Goal: Task Accomplishment & Management: Manage account settings

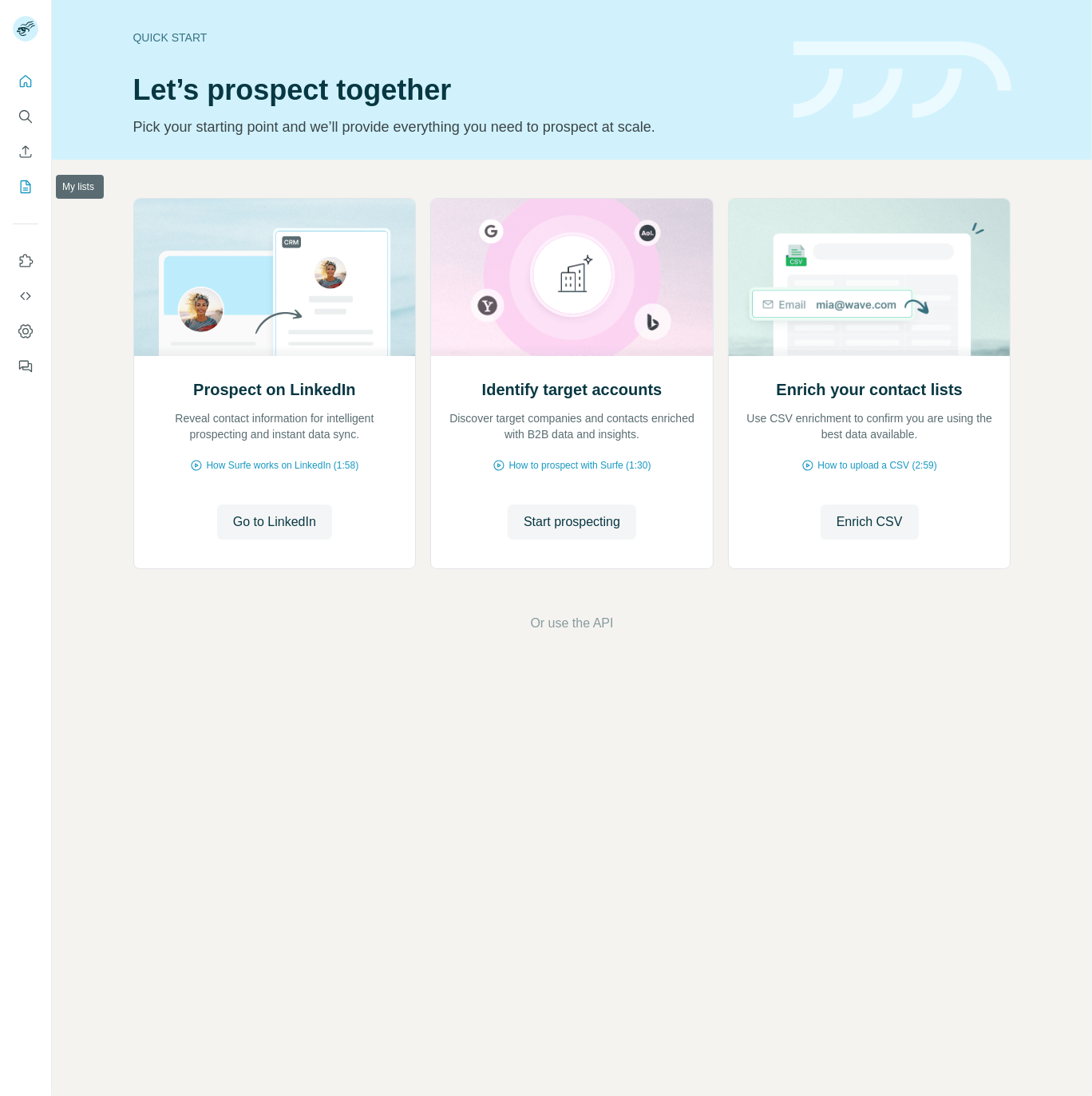
click at [35, 176] on button "My lists" at bounding box center [25, 186] width 26 height 28
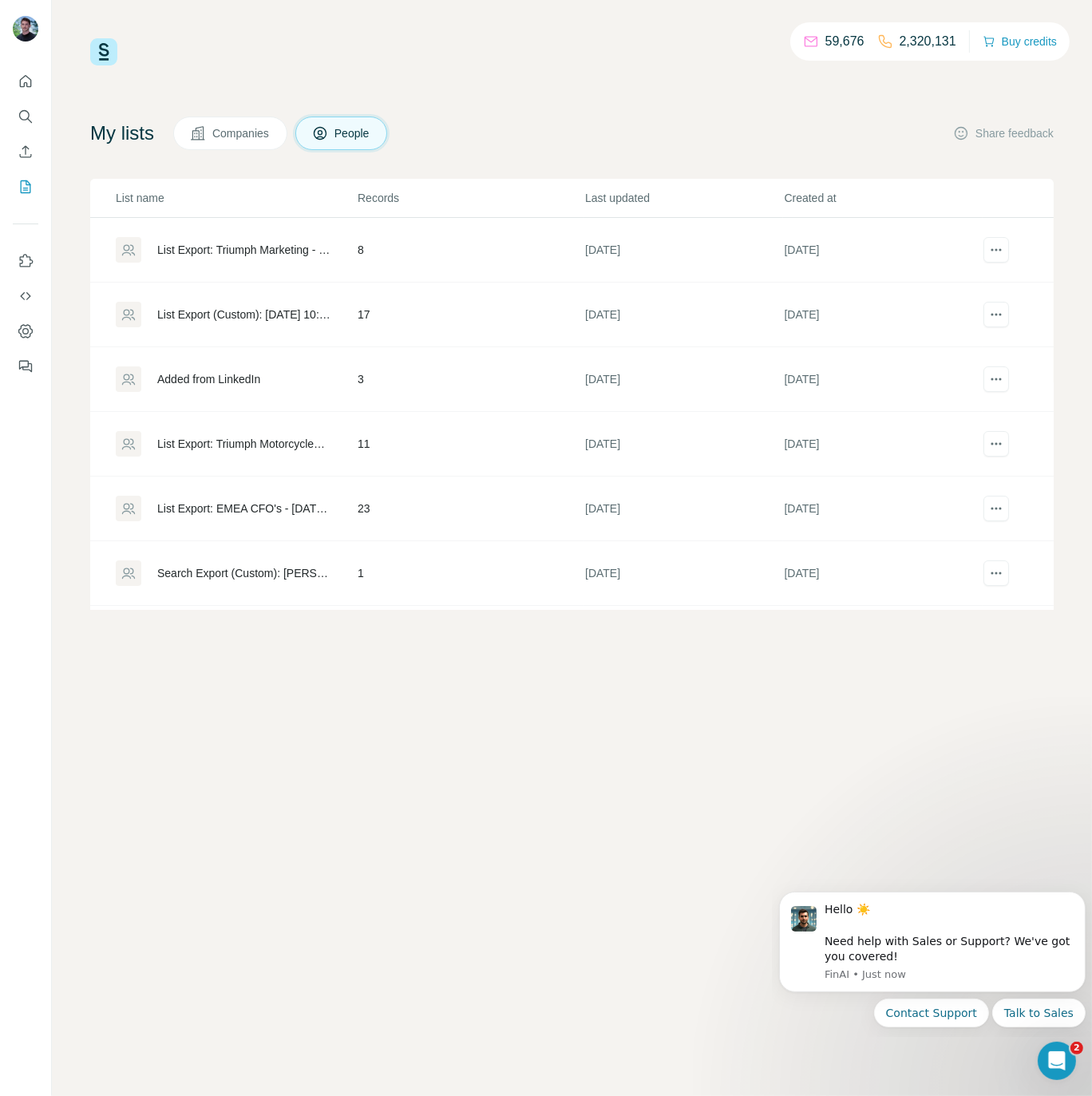
click at [432, 28] on div "59,676 2,320,131 Buy credits My lists Companies People Share feedback List name…" at bounding box center [572, 548] width 1041 height 1096
click at [1077, 893] on icon "Dismiss notification" at bounding box center [1080, 896] width 9 height 9
click at [430, 865] on div "59,676 2,320,131 Buy credits My lists Companies People Share feedback List name…" at bounding box center [572, 548] width 1041 height 1096
click at [264, 507] on div "List Export: EMEA CFO's - [DATE] 10:48" at bounding box center [243, 508] width 173 height 16
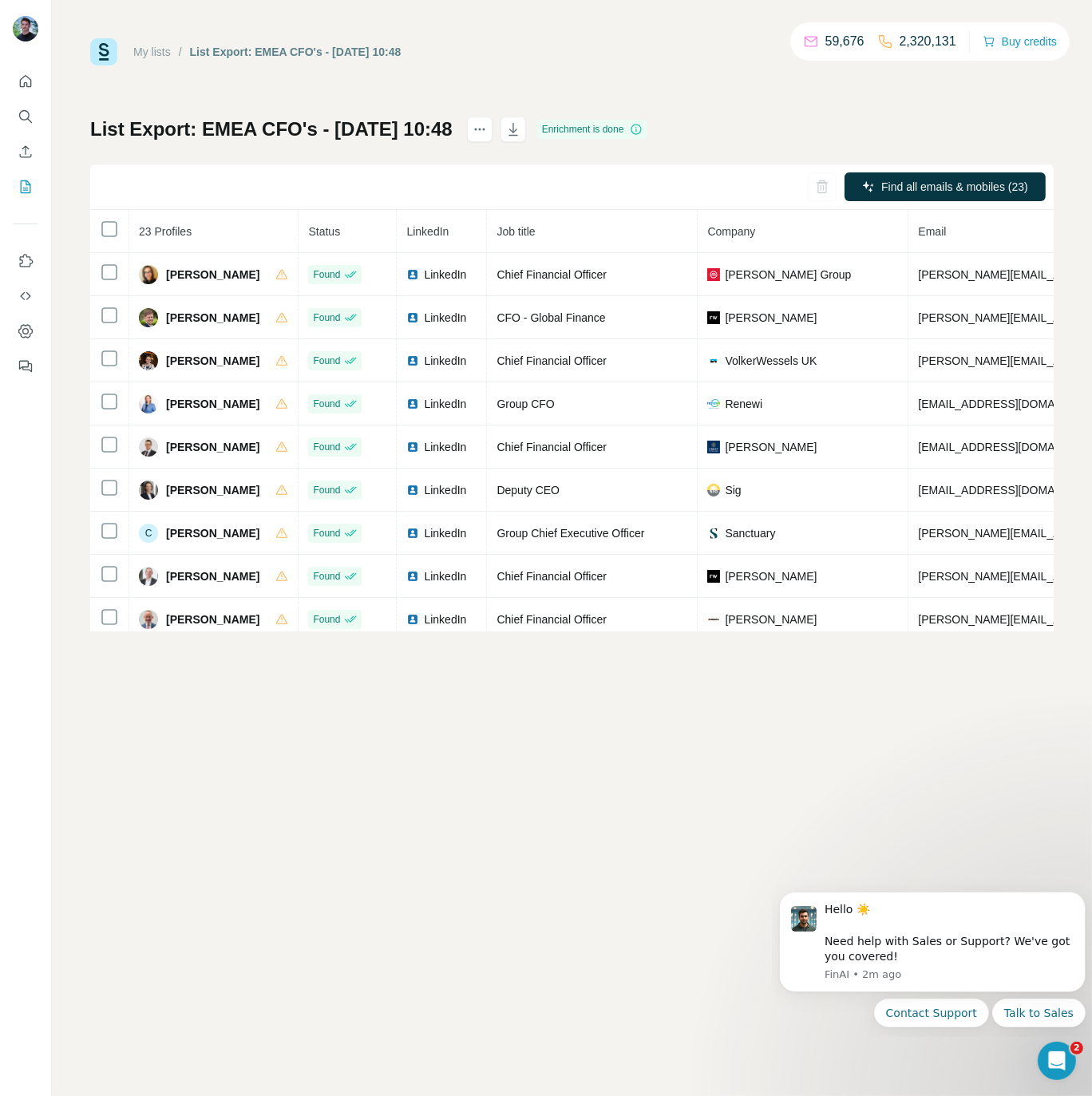
click at [122, 226] on th at bounding box center [110, 231] width 39 height 43
click at [117, 226] on icon at bounding box center [110, 230] width 20 height 20
click at [974, 1016] on button "Contact Support" at bounding box center [931, 1012] width 115 height 28
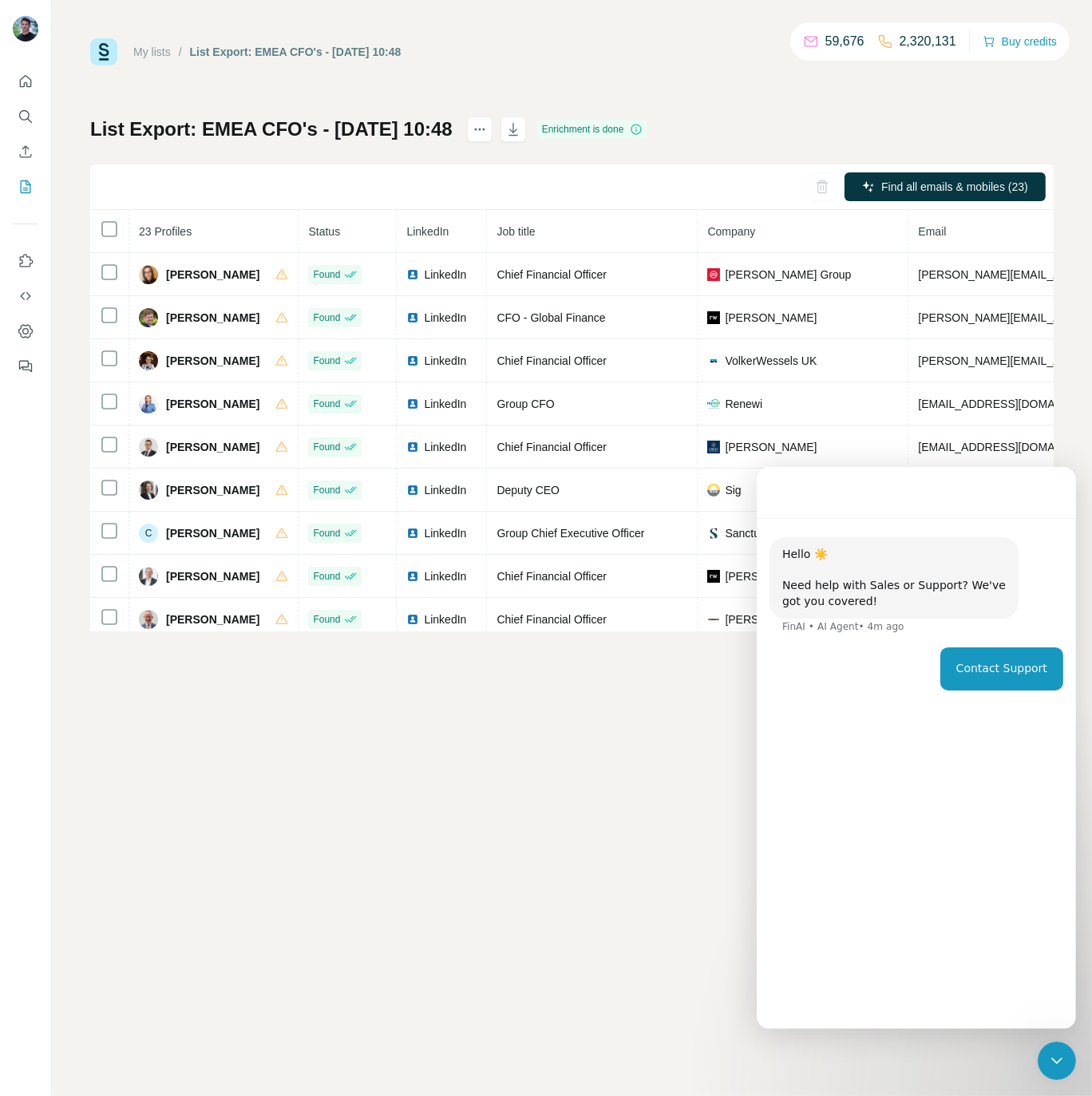
click at [753, 866] on div "My lists / List Export: EMEA CFO's - [DATE] 10:48 59,676 2,320,131 Buy credits …" at bounding box center [572, 548] width 1041 height 1096
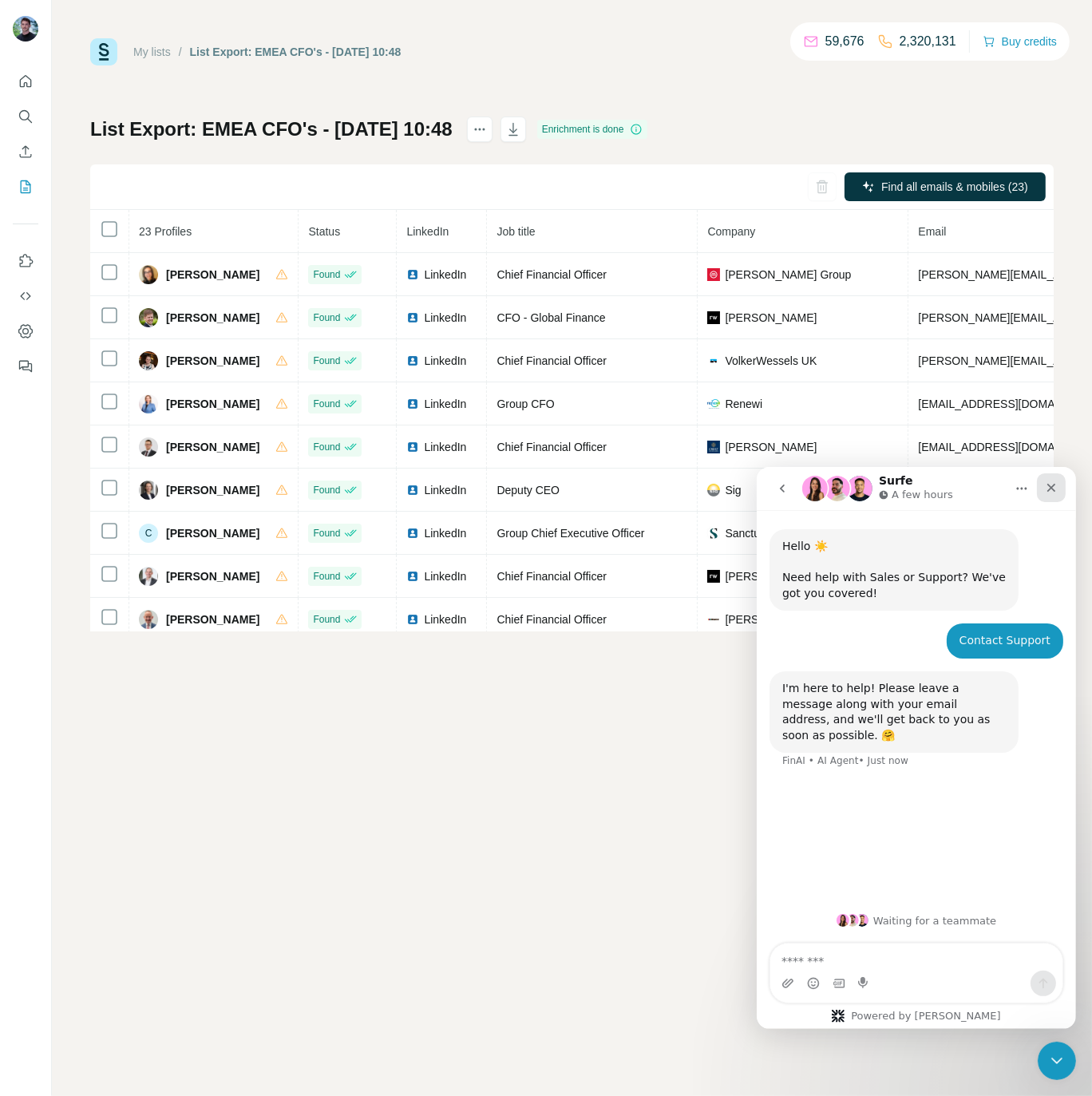
click at [1058, 488] on div "Close" at bounding box center [1050, 487] width 28 height 28
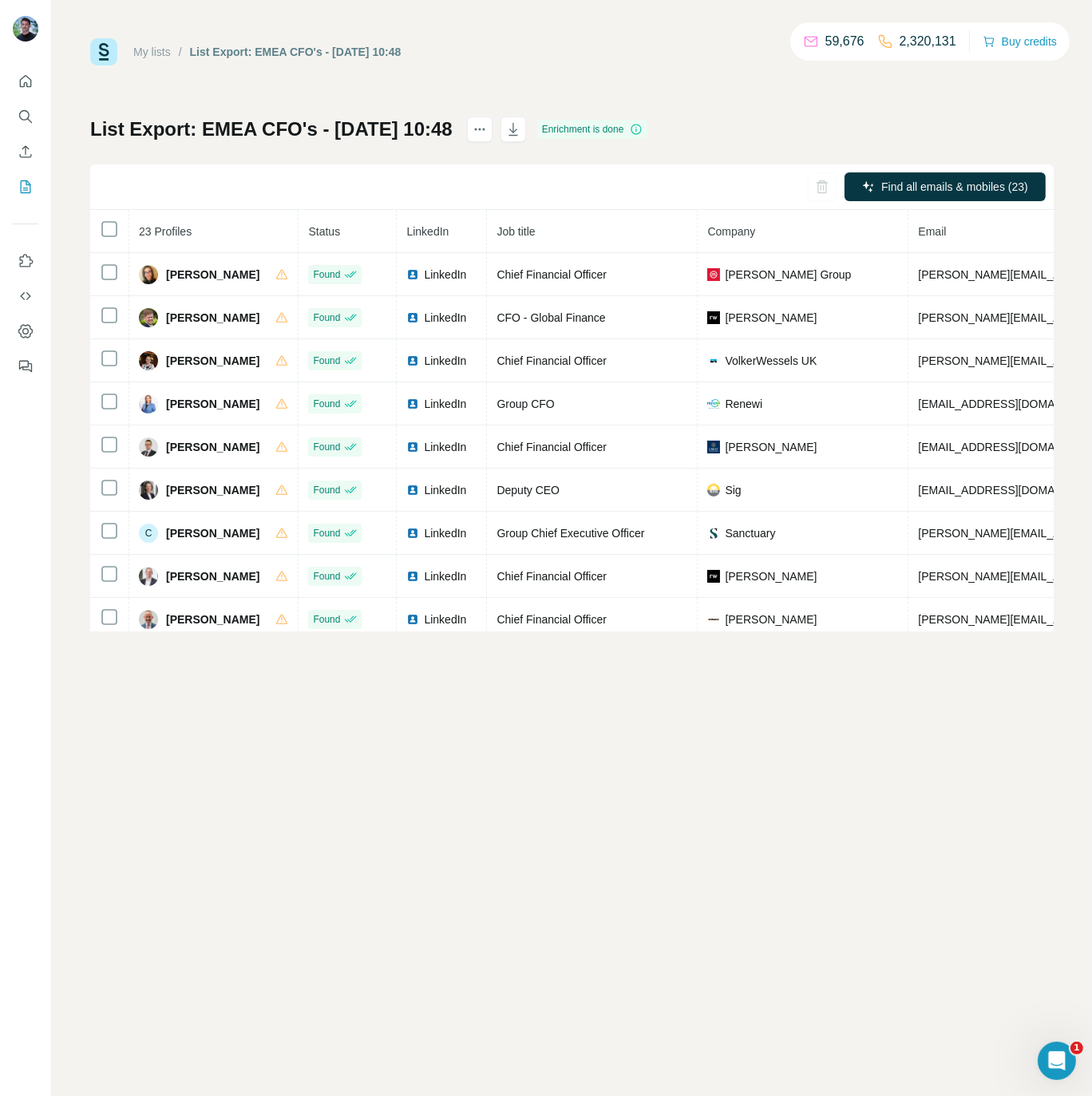
click at [458, 926] on div "My lists / List Export: EMEA CFO's - [DATE] 10:48 59,676 2,320,131 Buy credits …" at bounding box center [572, 548] width 1041 height 1096
click at [1045, 1049] on div "Open Intercom Messenger" at bounding box center [1054, 1058] width 52 height 52
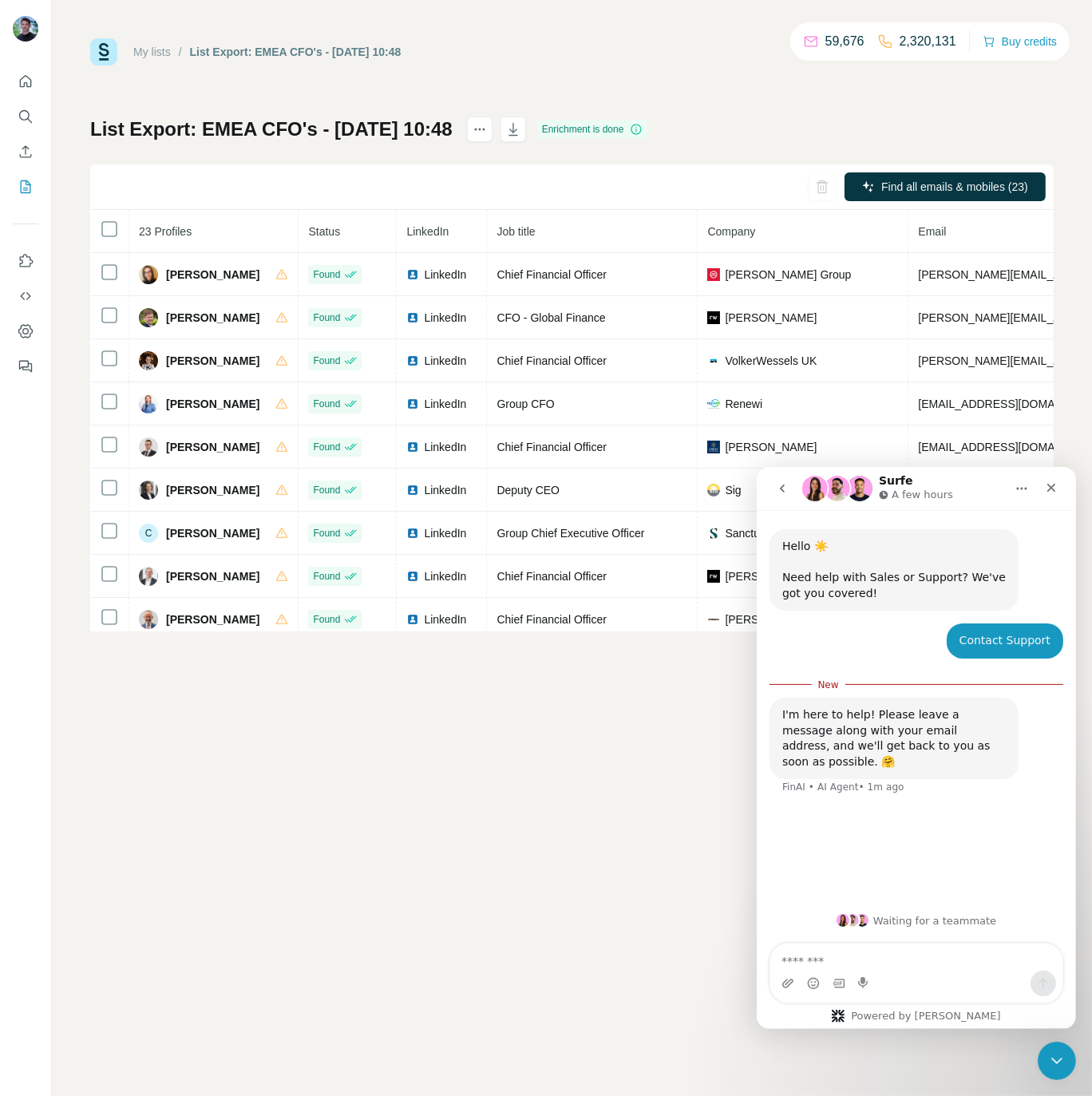
click at [783, 490] on icon "go back" at bounding box center [782, 487] width 4 height 8
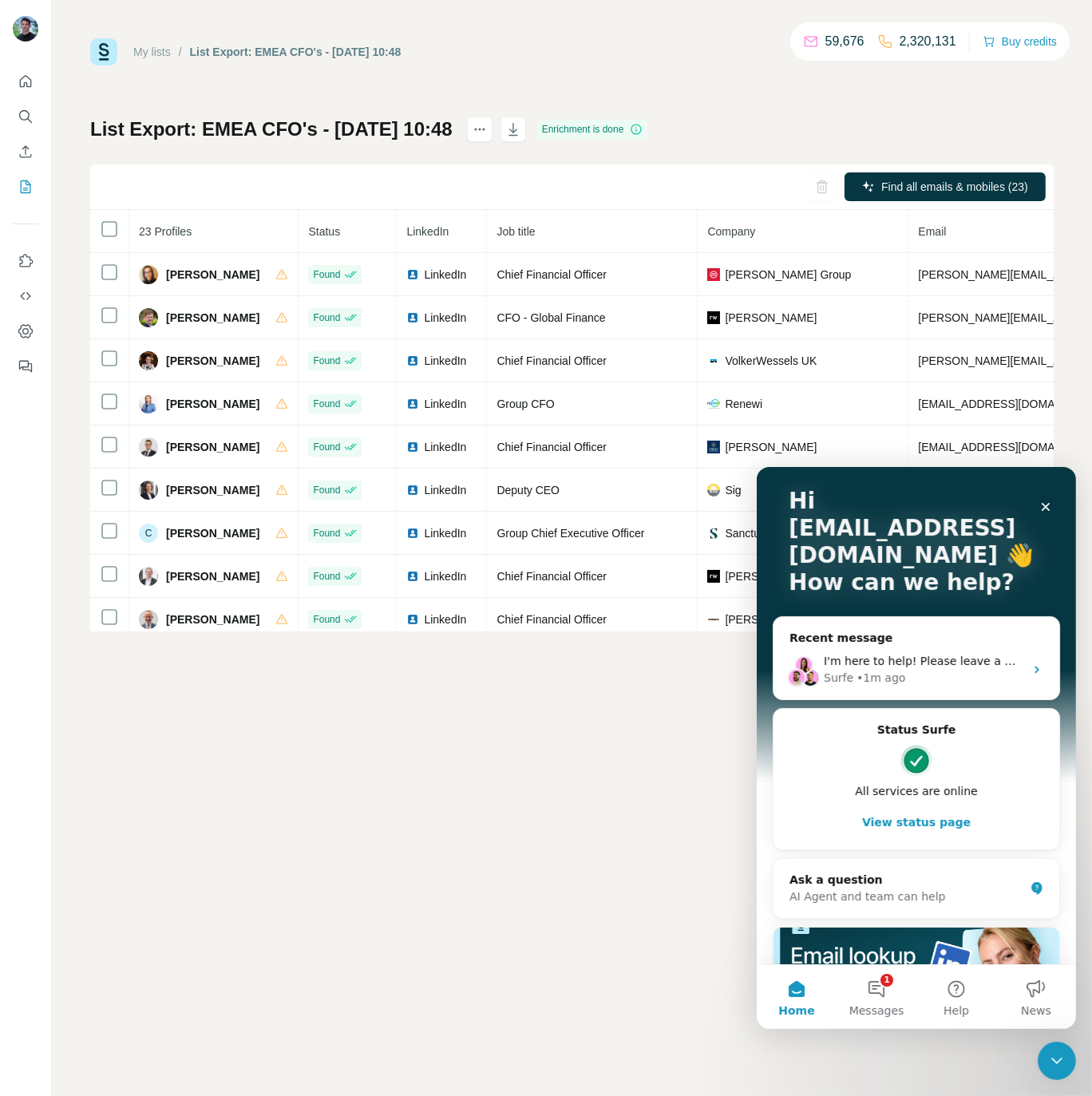
scroll to position [253, 0]
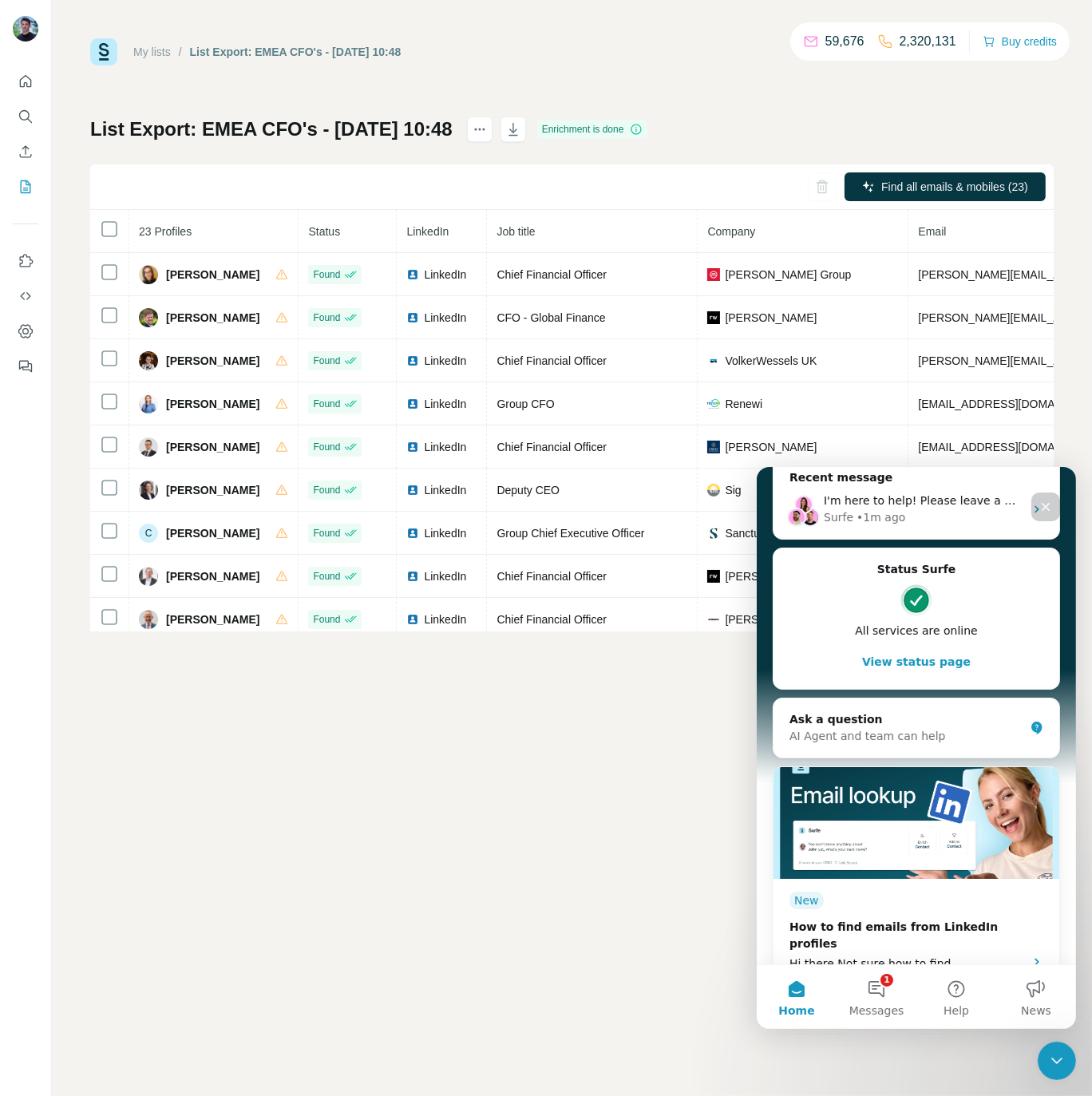
click at [1042, 512] on icon "Close" at bounding box center [1045, 505] width 12 height 12
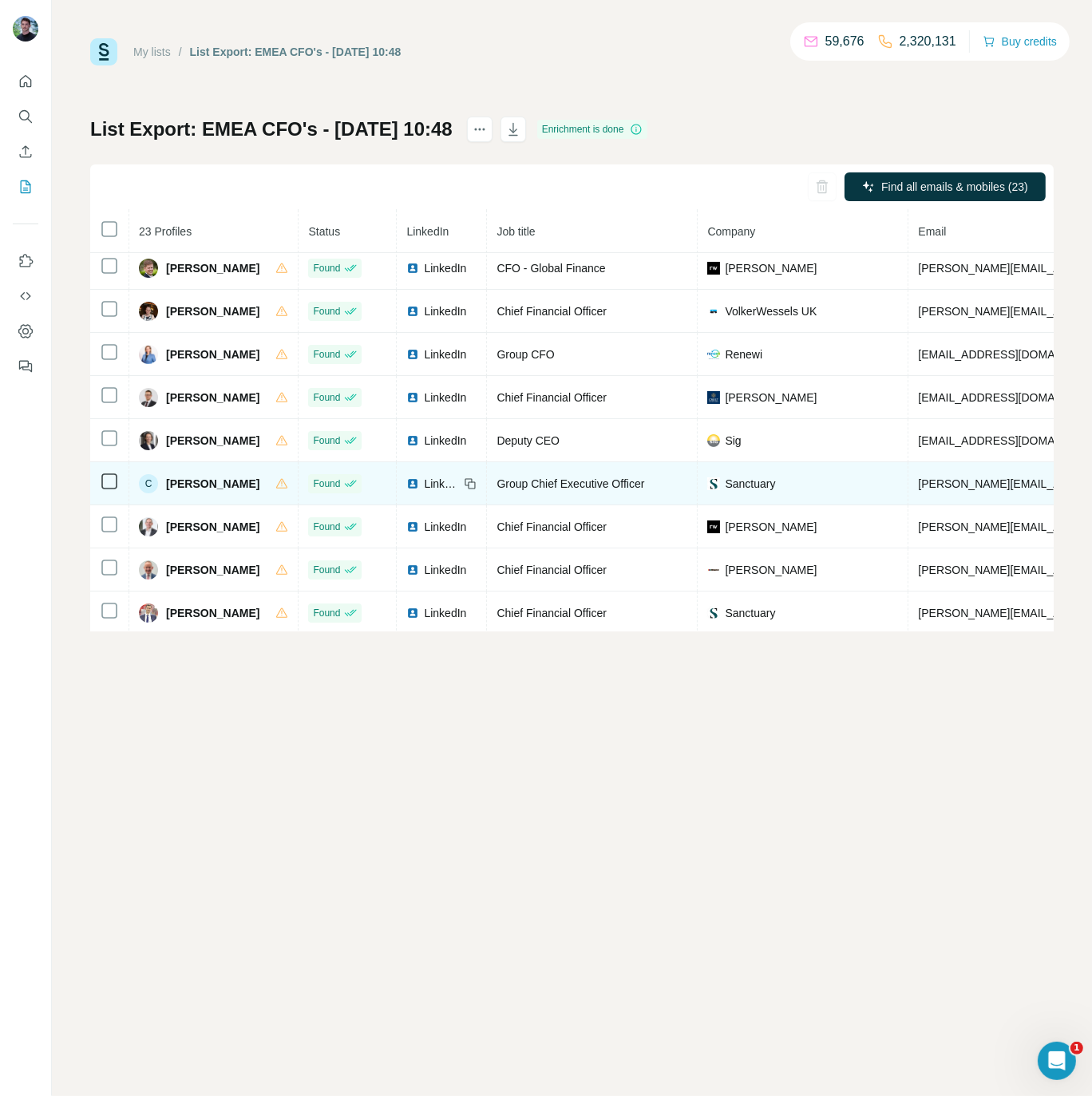
scroll to position [0, 0]
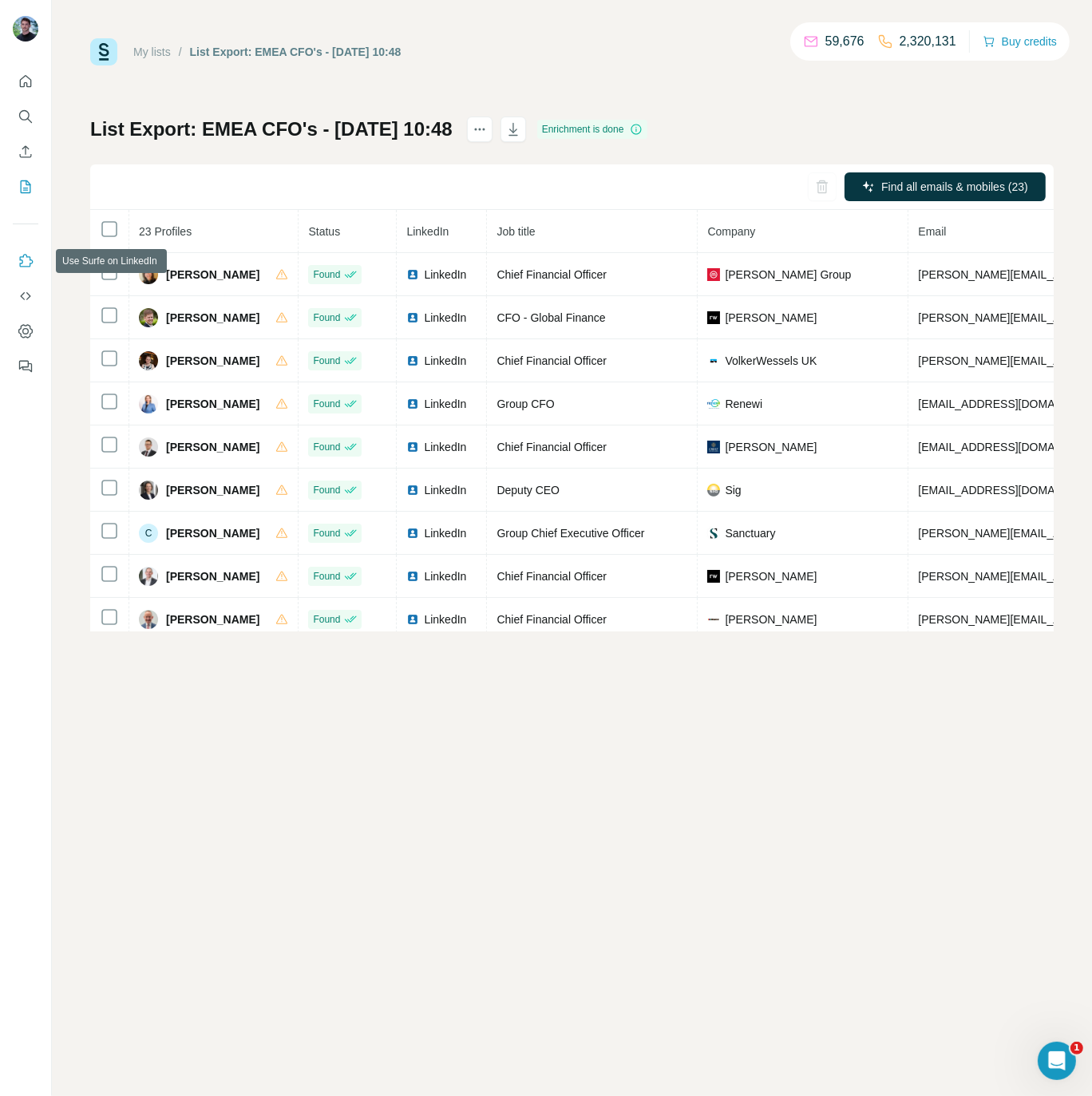
click at [27, 256] on icon "Use Surfe on LinkedIn" at bounding box center [27, 260] width 13 height 12
